Goal: Book appointment/travel/reservation

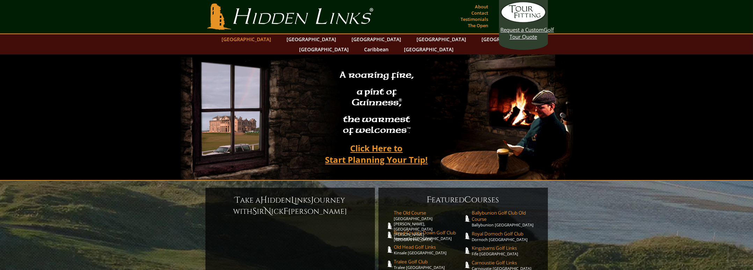
click at [263, 36] on link "[GEOGRAPHIC_DATA]" at bounding box center [246, 39] width 57 height 10
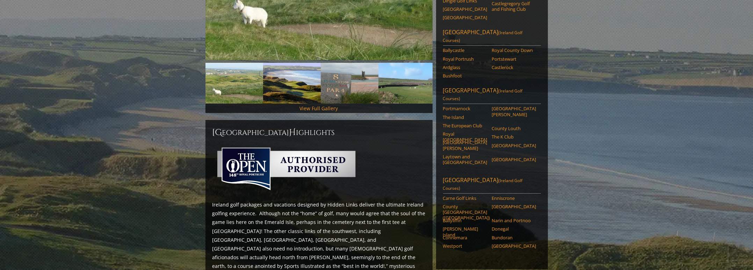
scroll to position [210, 0]
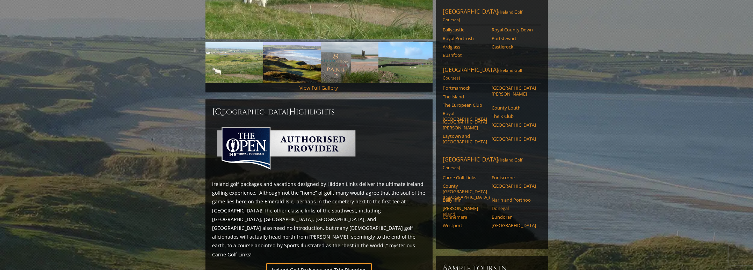
click at [453, 215] on link "Connemara" at bounding box center [465, 218] width 44 height 6
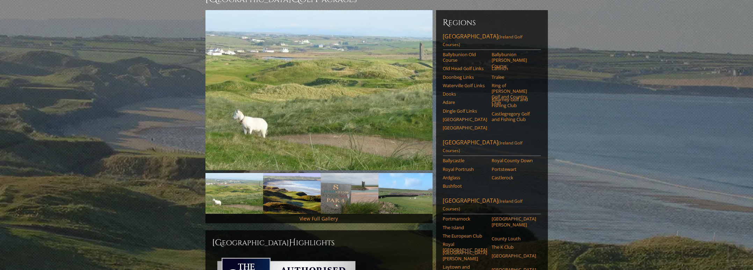
scroll to position [70, 0]
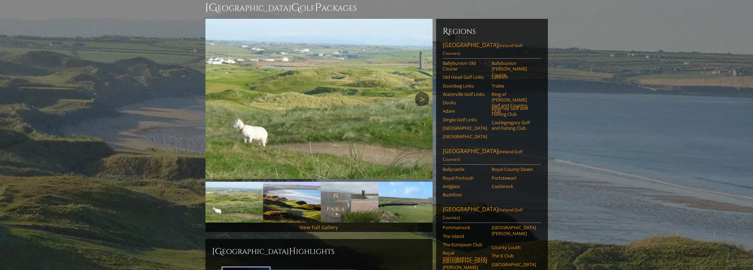
click at [429, 92] on link "Next" at bounding box center [422, 99] width 14 height 14
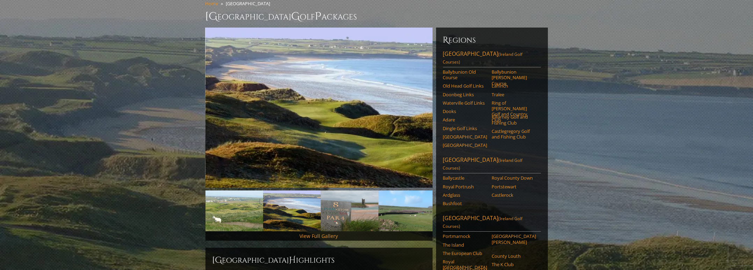
scroll to position [0, 0]
